Goal: Task Accomplishment & Management: Manage account settings

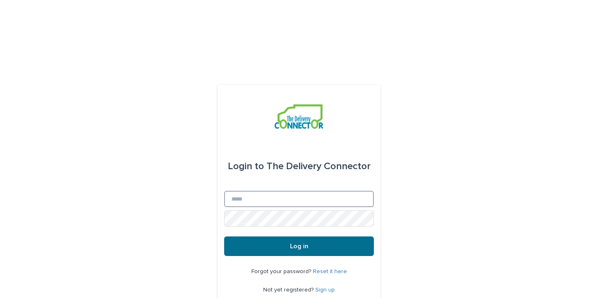
type input "**********"
click at [295, 243] on span "Log in" at bounding box center [299, 246] width 18 height 7
type input "**********"
click at [234, 236] on button "Log in" at bounding box center [299, 246] width 150 height 20
